Goal: Information Seeking & Learning: Learn about a topic

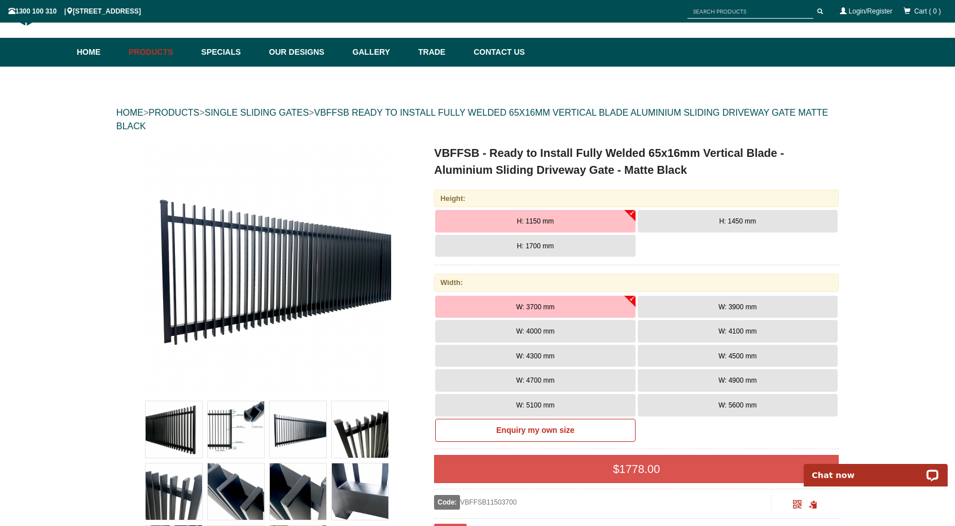
scroll to position [85, 0]
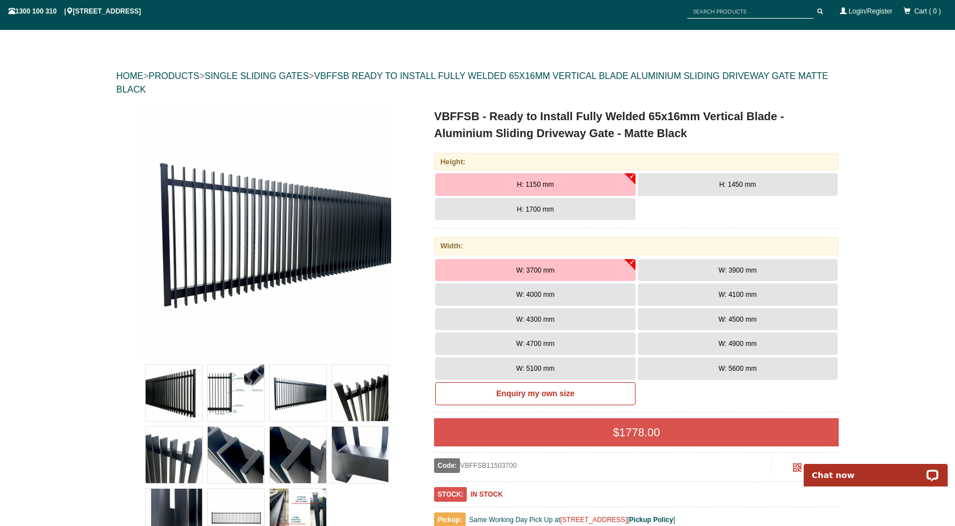
click at [169, 461] on img at bounding box center [174, 455] width 56 height 56
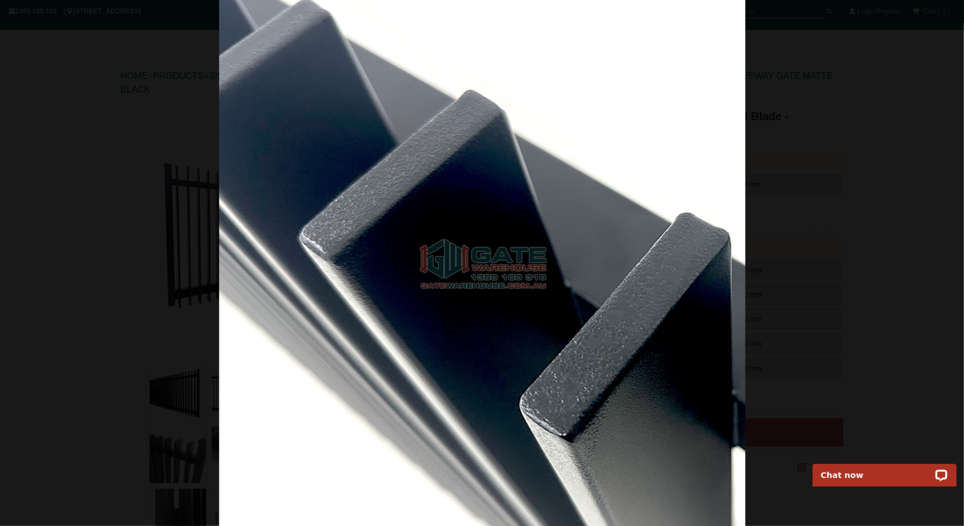
drag, startPoint x: 444, startPoint y: 353, endPoint x: 639, endPoint y: 351, distance: 194.8
click at [639, 351] on img at bounding box center [482, 263] width 526 height 526
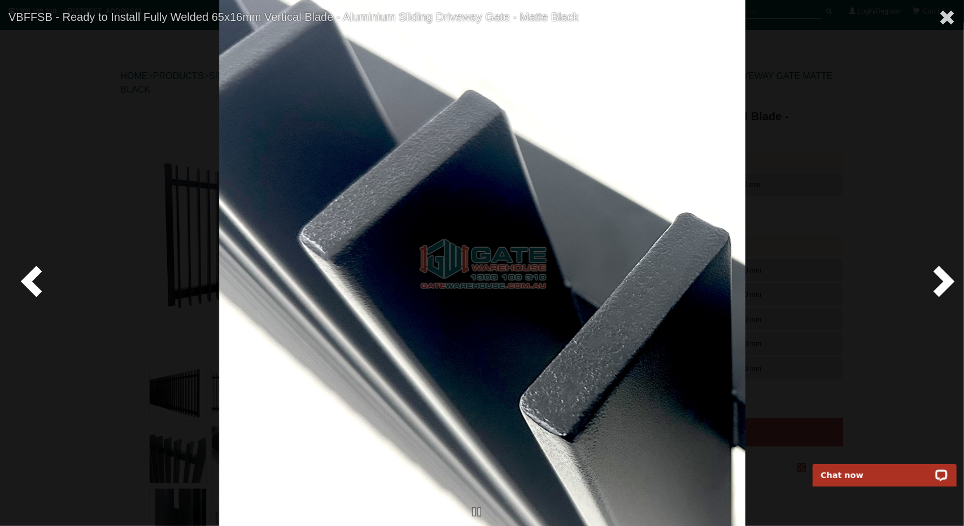
click at [940, 280] on span at bounding box center [941, 281] width 34 height 34
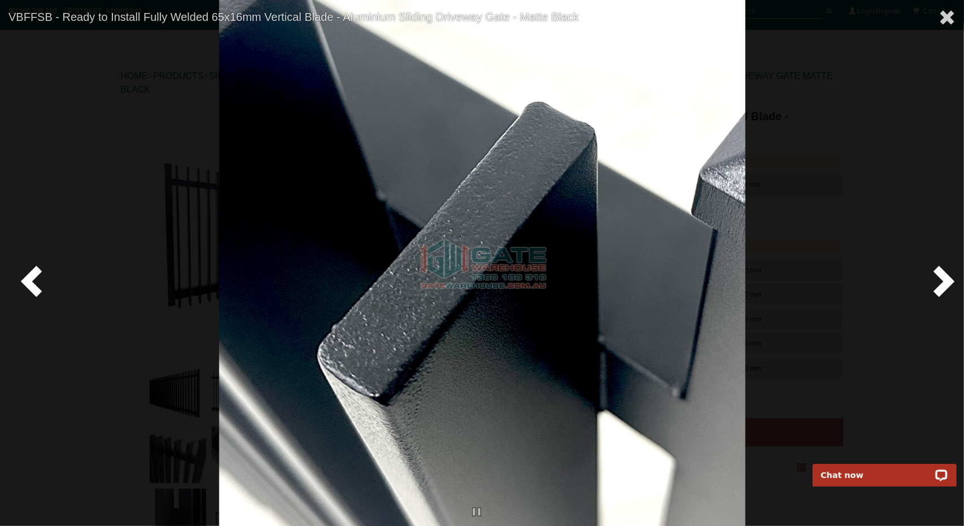
click at [939, 281] on span at bounding box center [941, 281] width 34 height 34
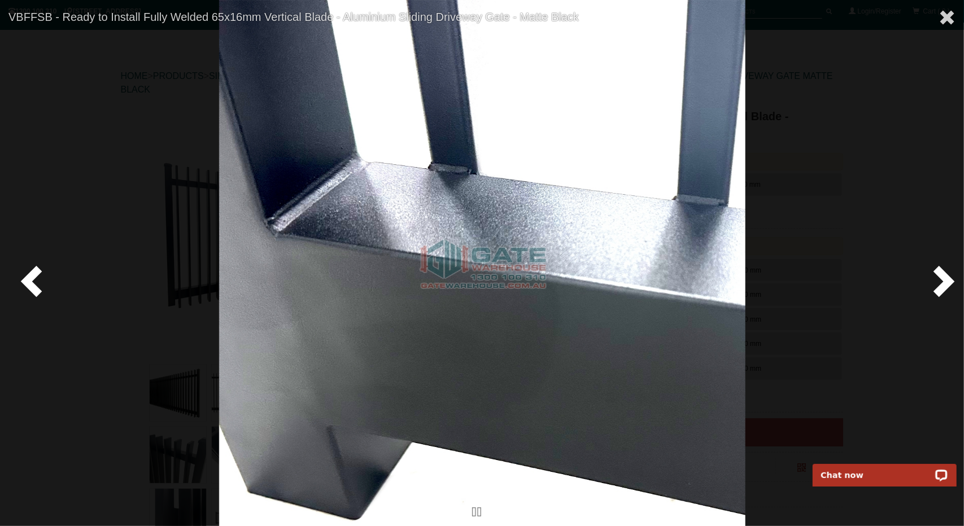
click at [939, 281] on span at bounding box center [941, 281] width 34 height 34
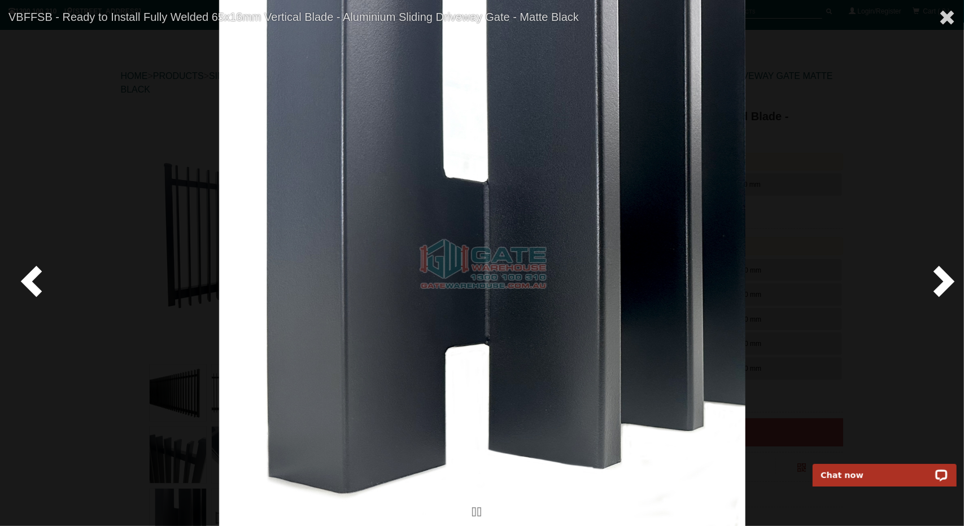
click at [939, 281] on span at bounding box center [941, 281] width 34 height 34
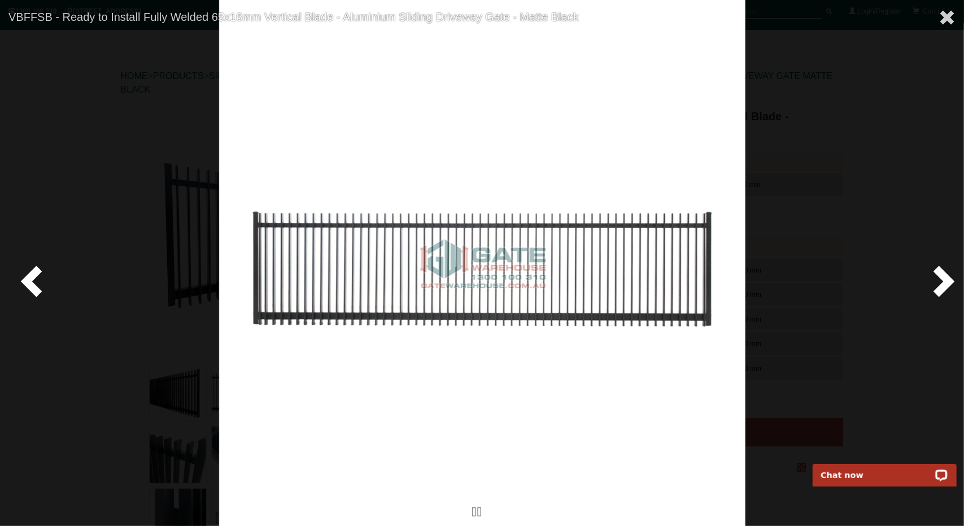
click at [939, 281] on span at bounding box center [941, 281] width 34 height 34
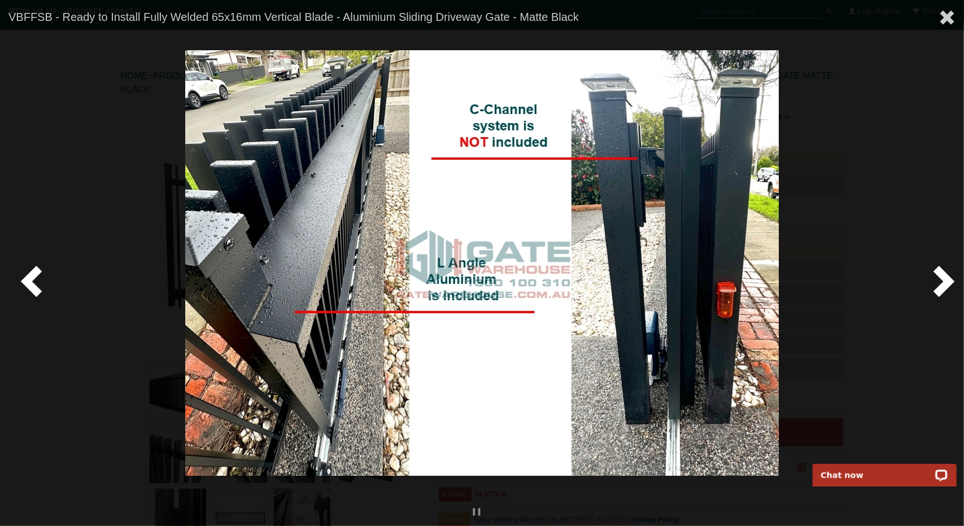
click at [937, 282] on span at bounding box center [941, 281] width 34 height 34
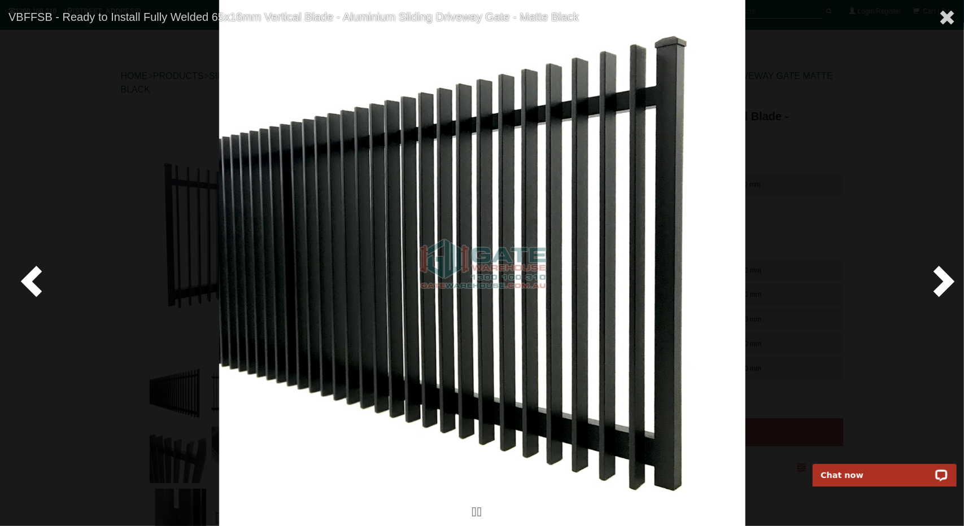
click at [948, 280] on span at bounding box center [941, 281] width 34 height 34
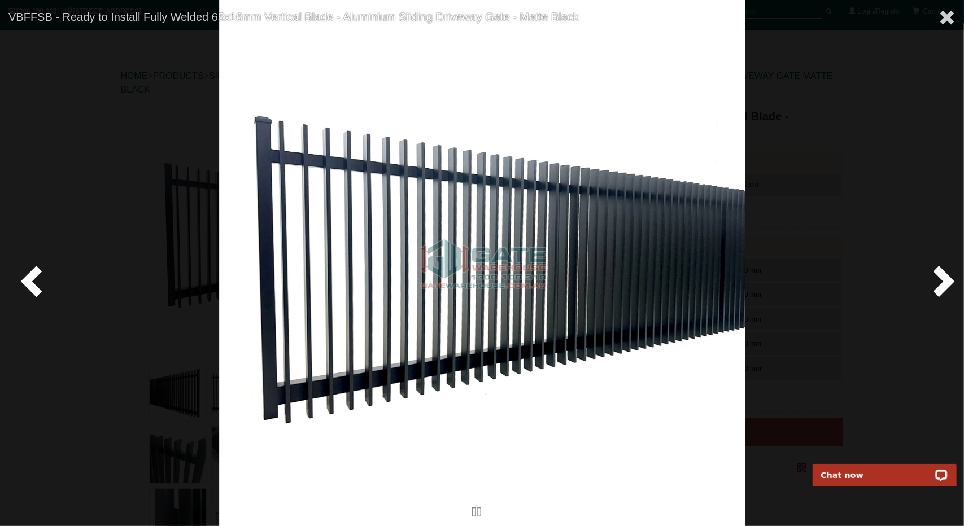
click at [946, 284] on span at bounding box center [941, 281] width 34 height 34
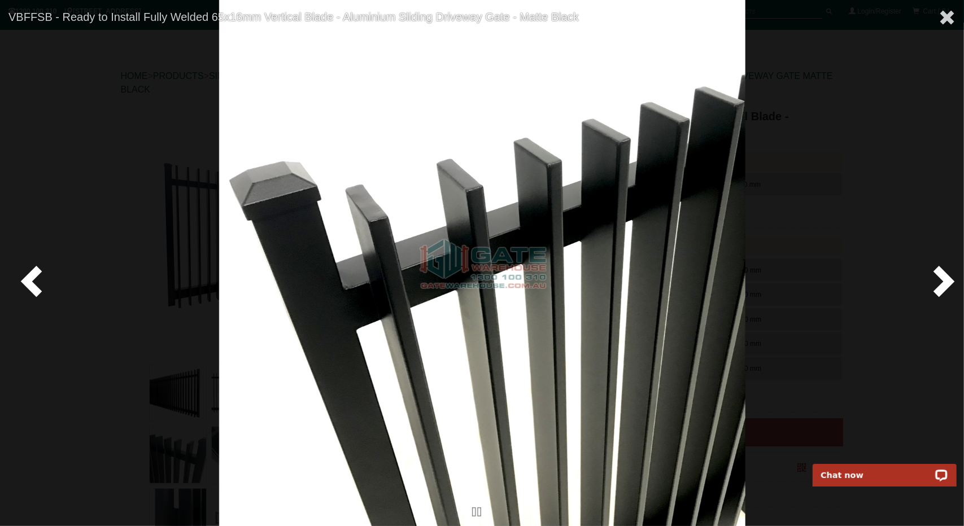
click at [948, 281] on span at bounding box center [941, 281] width 34 height 34
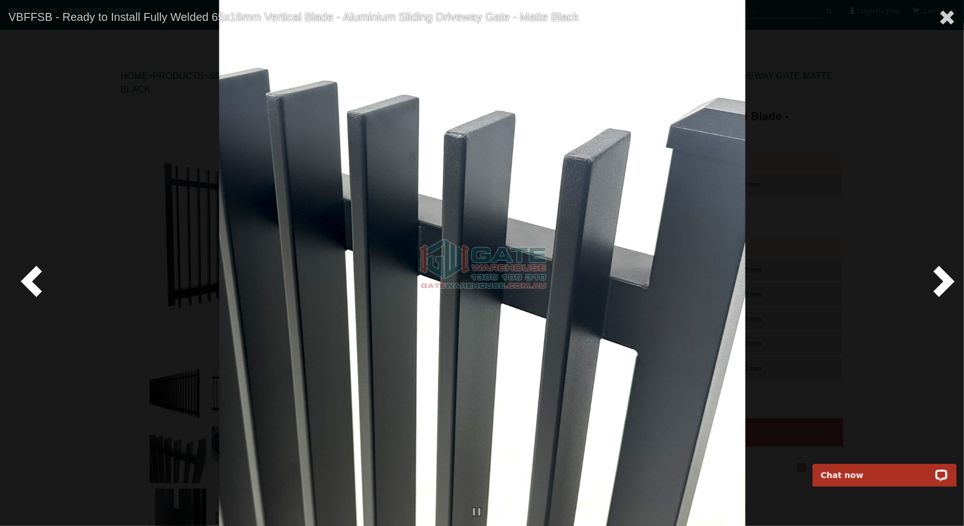
click at [948, 281] on span at bounding box center [941, 281] width 34 height 34
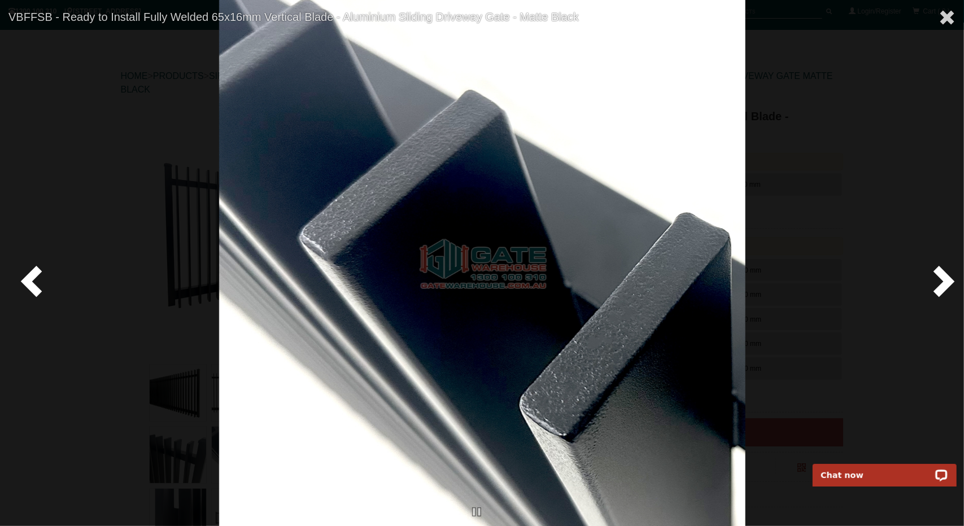
click at [948, 281] on span at bounding box center [941, 281] width 34 height 34
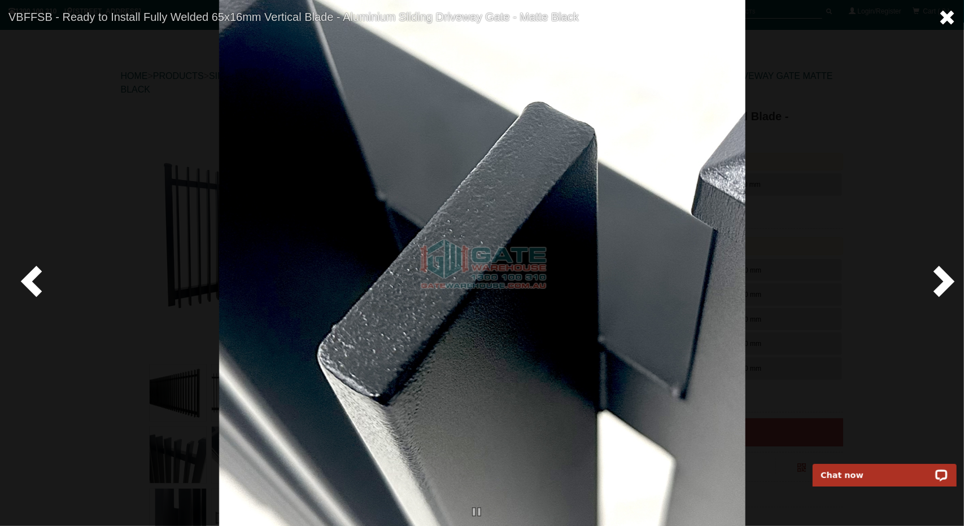
click at [943, 15] on span at bounding box center [947, 17] width 17 height 17
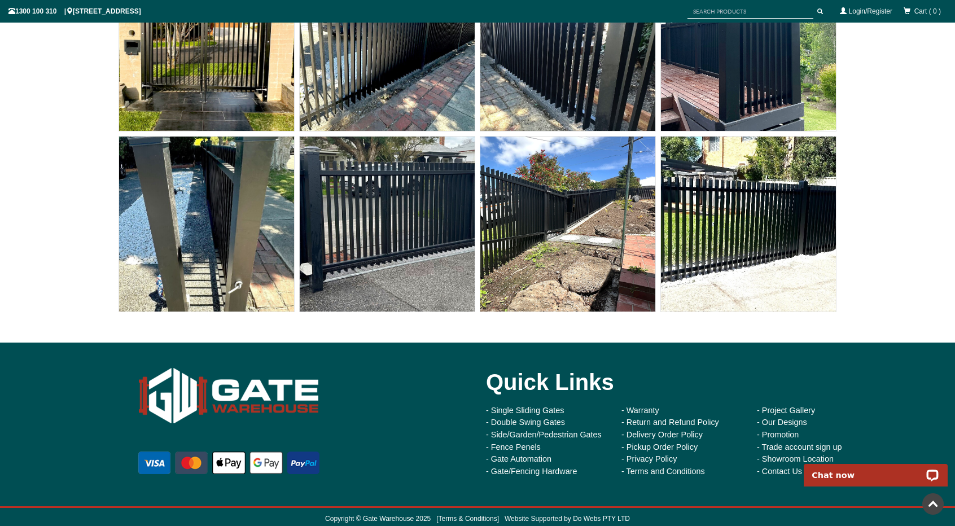
scroll to position [9022, 0]
